Goal: Information Seeking & Learning: Learn about a topic

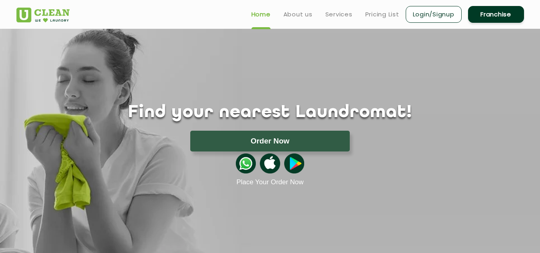
click at [260, 76] on div "Find your nearest Laundromat! Please select the location Order Now Place Your O…" at bounding box center [269, 107] width 519 height 157
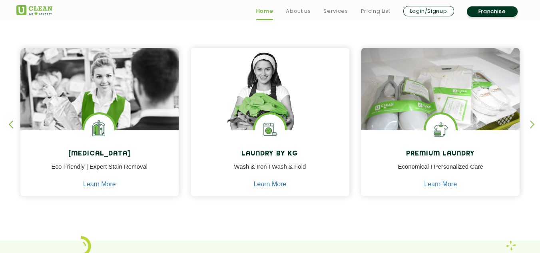
scroll to position [328, 0]
click at [283, 56] on img at bounding box center [270, 100] width 159 height 105
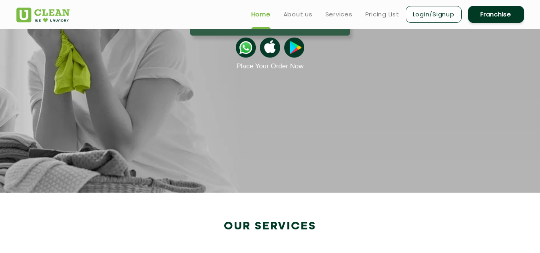
scroll to position [0, 0]
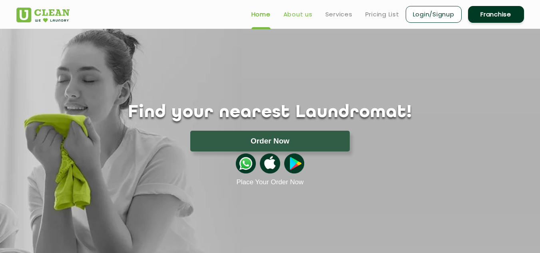
click at [302, 15] on link "About us" at bounding box center [297, 15] width 29 height 10
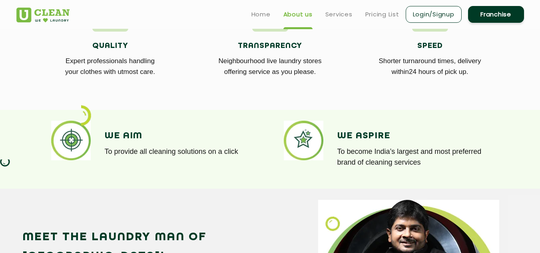
scroll to position [515, 0]
click at [331, 15] on link "Services" at bounding box center [338, 15] width 27 height 10
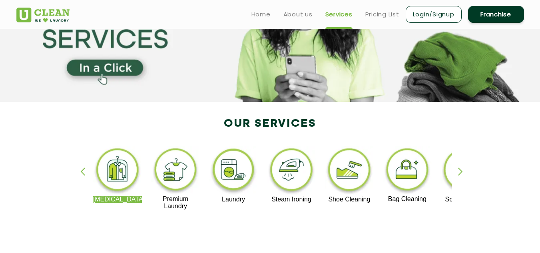
scroll to position [82, 0]
click at [255, 13] on link "Home" at bounding box center [260, 15] width 19 height 10
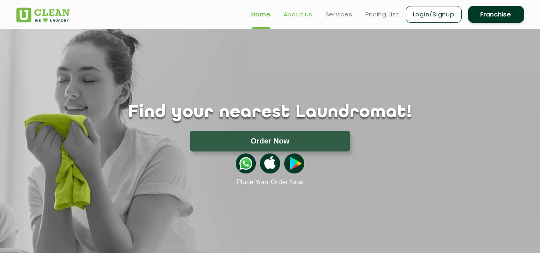
click at [301, 13] on link "About us" at bounding box center [297, 15] width 29 height 10
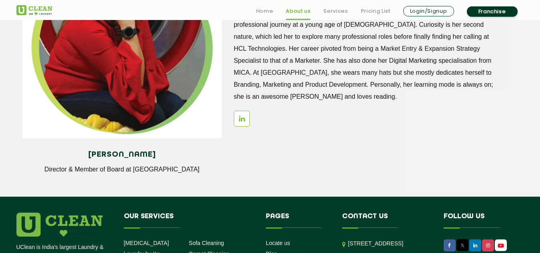
scroll to position [1068, 0]
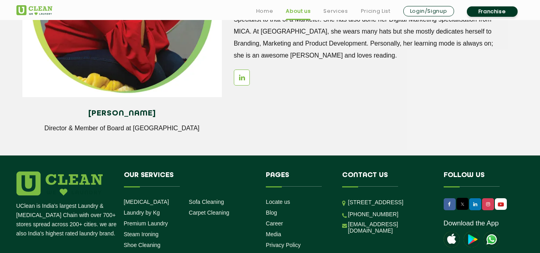
click at [351, 7] on ul "Home About us Services Pricing List Login/Signup Franchise" at bounding box center [387, 11] width 274 height 13
click at [329, 9] on link "Services" at bounding box center [335, 11] width 24 height 10
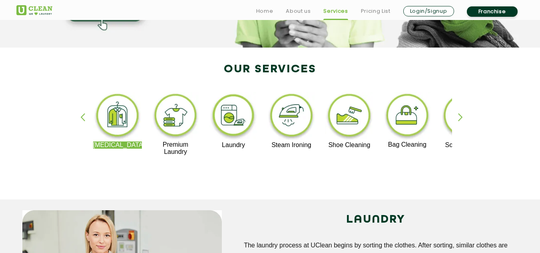
scroll to position [137, 0]
click at [461, 115] on div "button" at bounding box center [464, 124] width 12 height 22
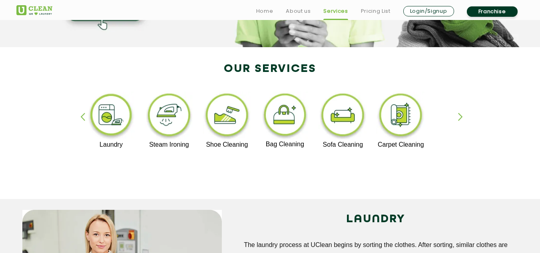
click at [461, 117] on div "button" at bounding box center [464, 124] width 12 height 22
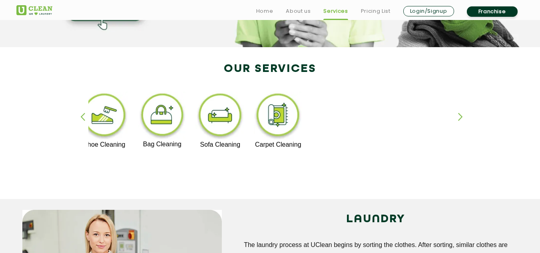
click at [80, 116] on div "button" at bounding box center [86, 124] width 12 height 22
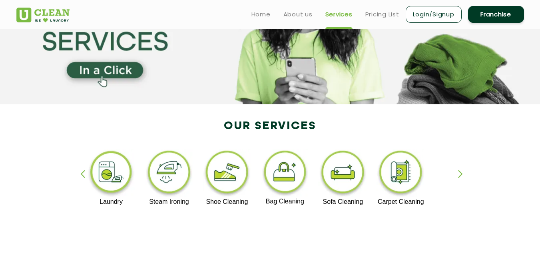
scroll to position [80, 0]
click at [377, 16] on link "Pricing List" at bounding box center [382, 15] width 34 height 10
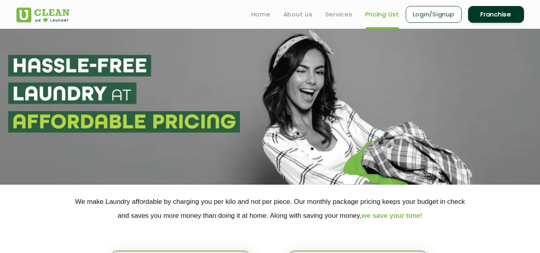
select select "0"
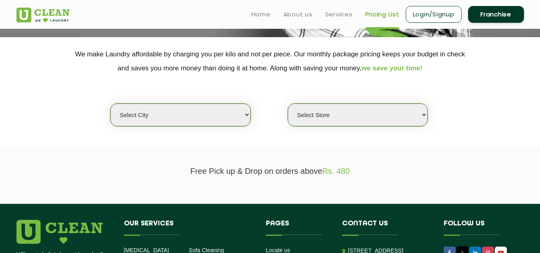
scroll to position [142, 0]
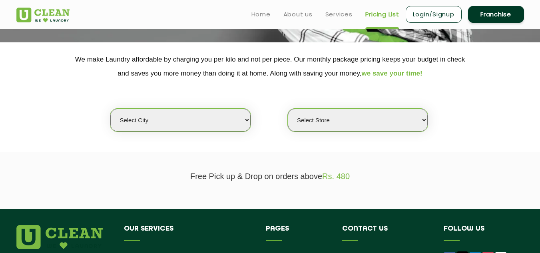
click at [482, 15] on link "Franchise" at bounding box center [496, 14] width 56 height 17
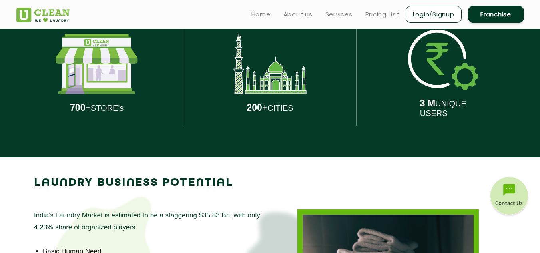
scroll to position [166, 0]
